Goal: Obtain resource: Download file/media

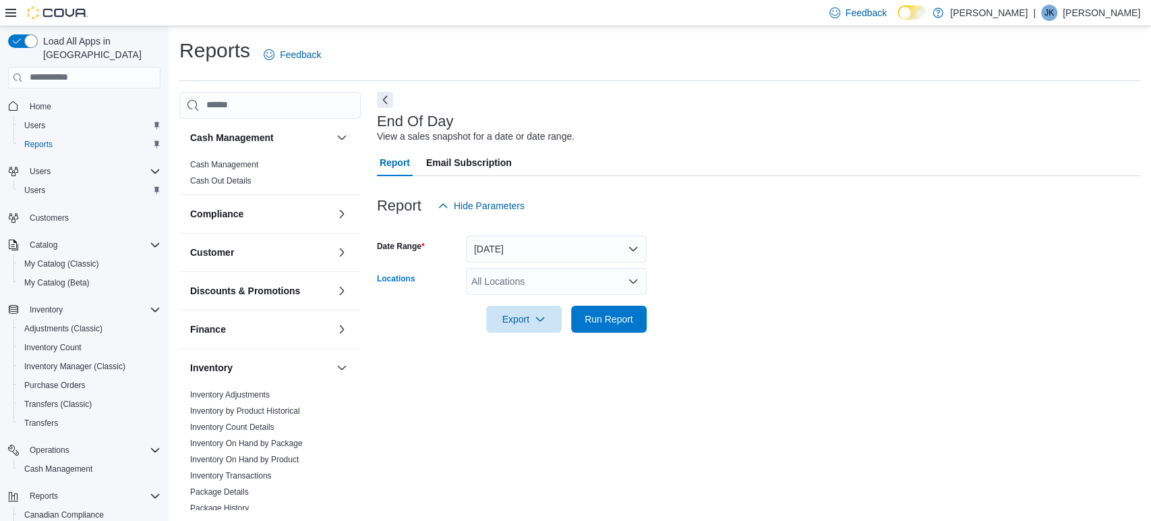
click at [579, 284] on div "All Locations" at bounding box center [556, 281] width 181 height 27
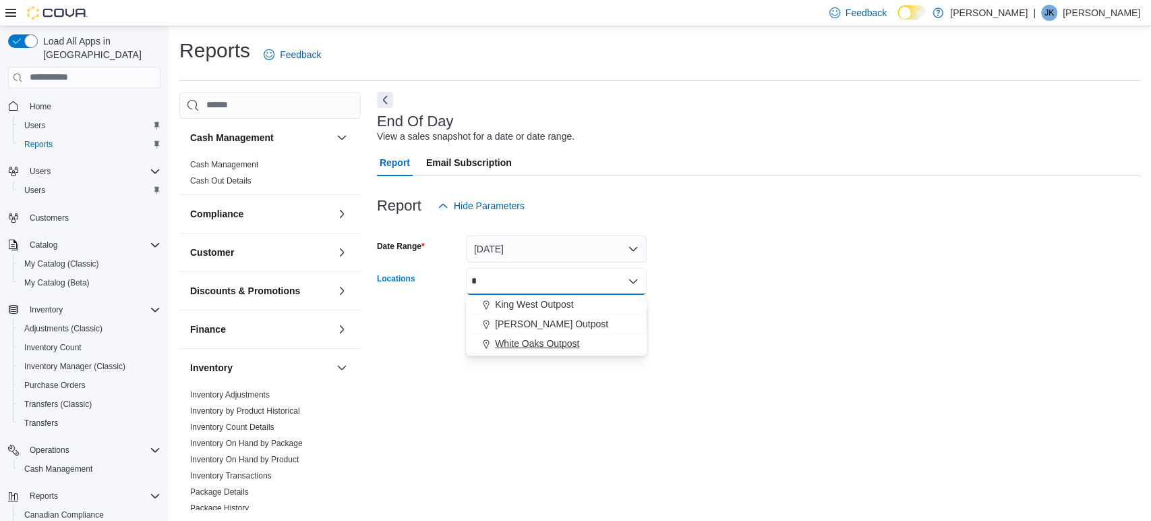
type input "*"
click at [556, 338] on span "White Oaks Outpost" at bounding box center [537, 343] width 84 height 13
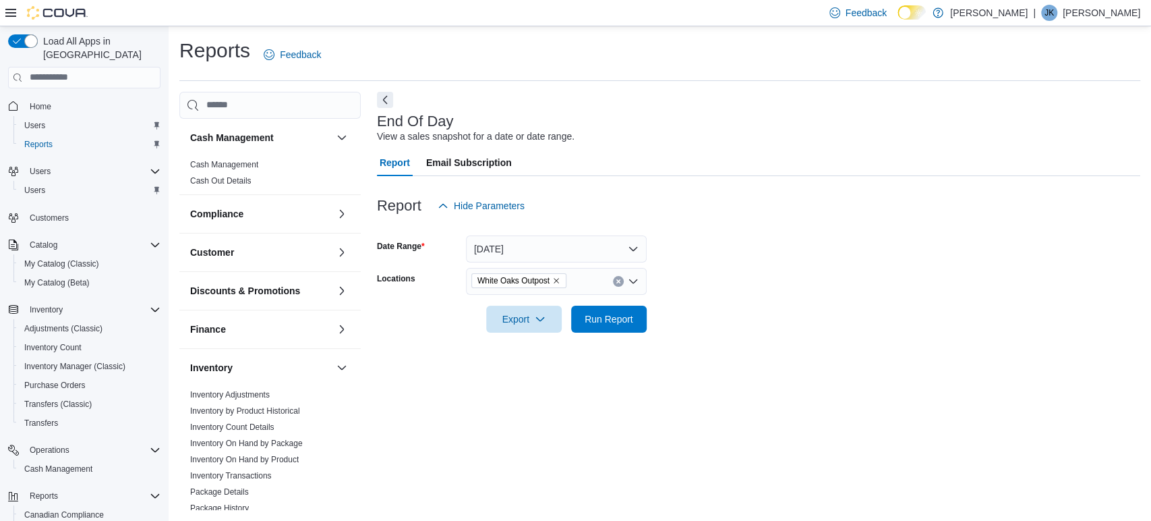
click at [662, 293] on form "Date Range [DATE] Locations [GEOGRAPHIC_DATA] Outpost Export Run Report" at bounding box center [758, 275] width 763 height 113
click at [617, 319] on span "Run Report" at bounding box center [609, 318] width 49 height 13
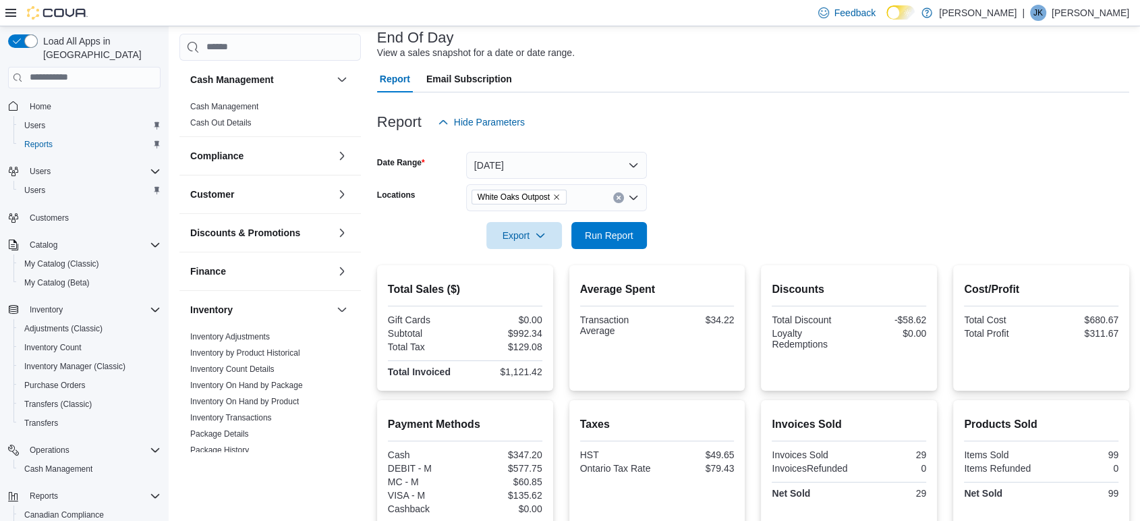
scroll to position [225, 0]
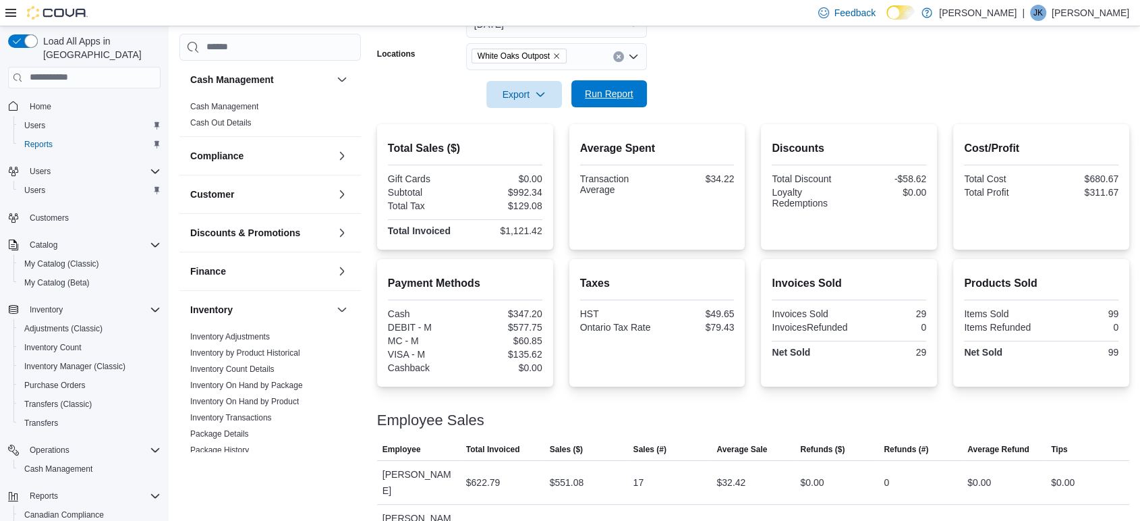
click at [616, 88] on span "Run Report" at bounding box center [609, 93] width 49 height 13
click at [600, 89] on span "Run Report" at bounding box center [609, 93] width 49 height 13
click at [527, 94] on span "Export" at bounding box center [523, 93] width 59 height 27
click at [531, 150] on span "Export to Pdf" at bounding box center [526, 148] width 61 height 11
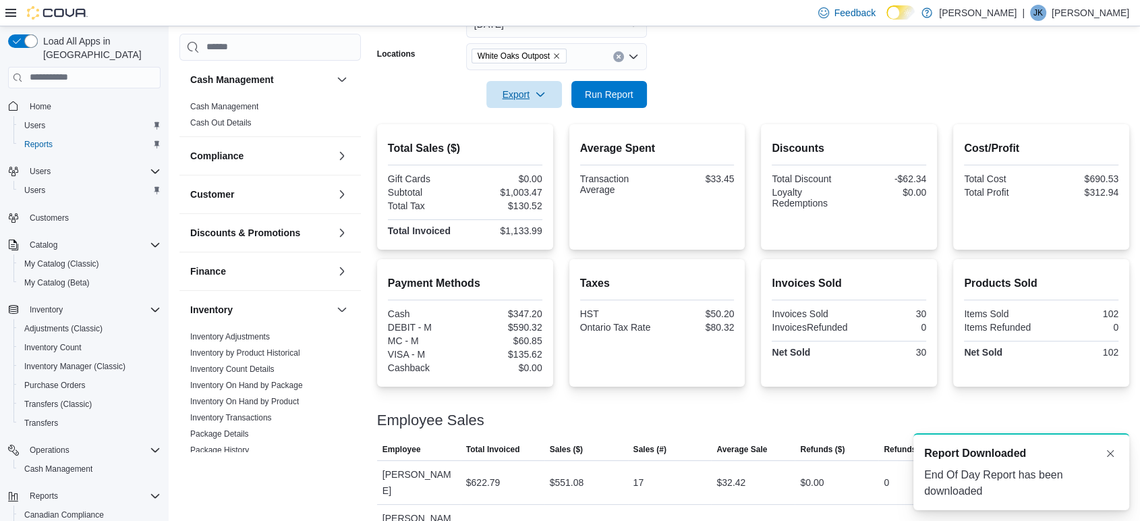
scroll to position [0, 0]
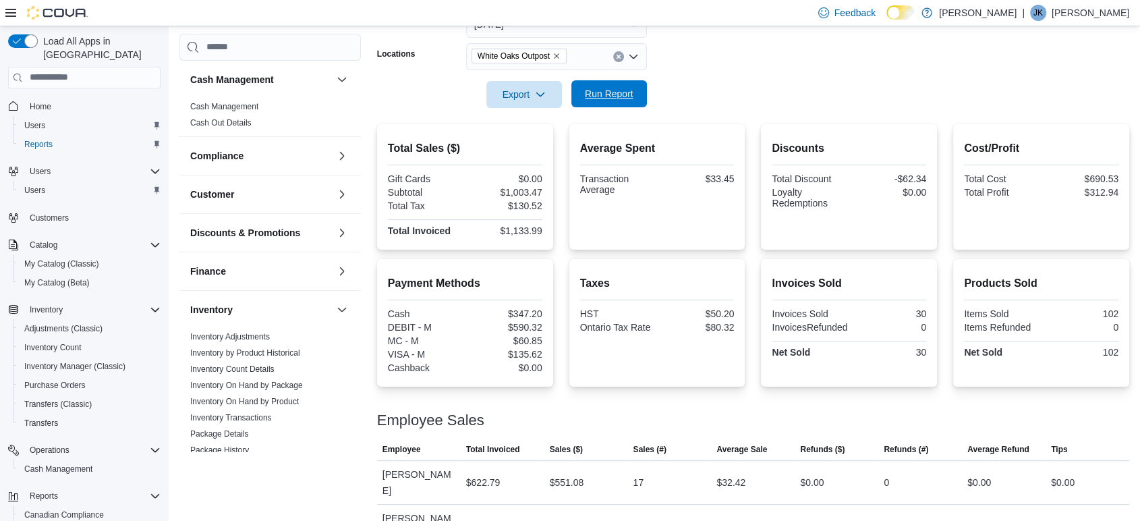
click at [610, 94] on span "Run Report" at bounding box center [609, 93] width 49 height 13
click at [522, 91] on span "Export" at bounding box center [523, 93] width 59 height 27
click at [545, 139] on button "Export to Pdf" at bounding box center [526, 148] width 77 height 27
